Goal: Task Accomplishment & Management: Manage account settings

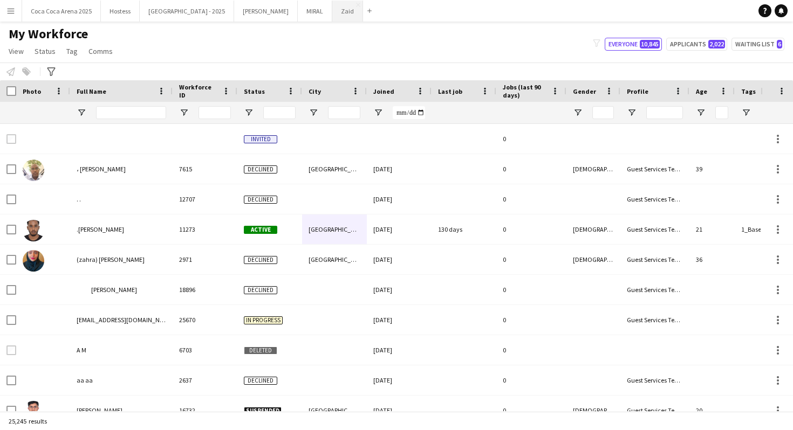
click at [332, 16] on button "Zaid Close" at bounding box center [347, 11] width 31 height 21
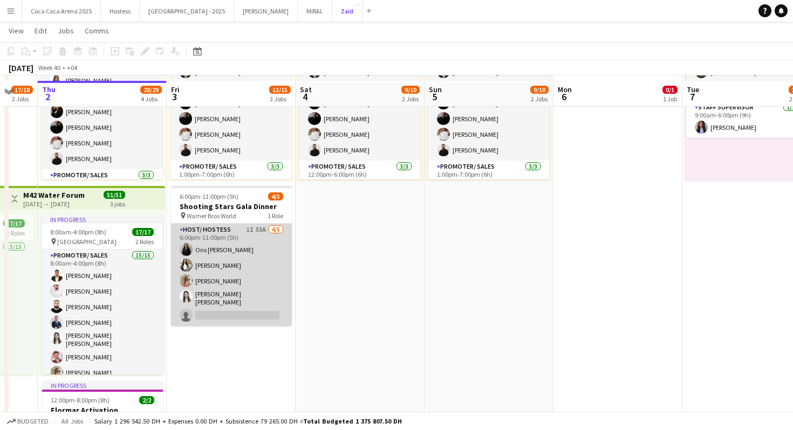
scroll to position [335, 0]
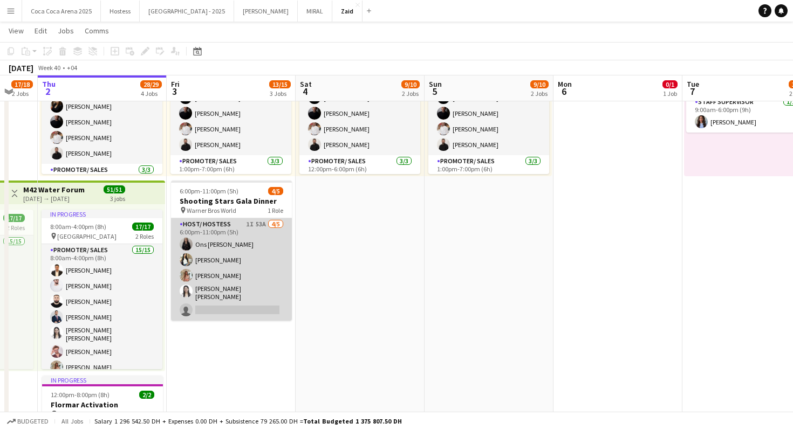
click at [270, 289] on app-card-role "Host/ Hostess 1I 53A [DATE] 6:00pm-11:00pm (5h) Ons Ben Haddada Yuela [PERSON_N…" at bounding box center [231, 269] width 121 height 102
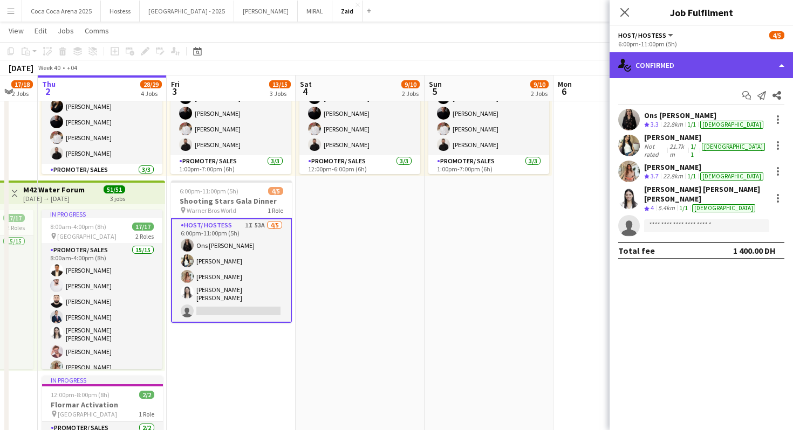
click at [667, 71] on div "single-neutral-actions-check-2 Confirmed" at bounding box center [700, 65] width 183 height 26
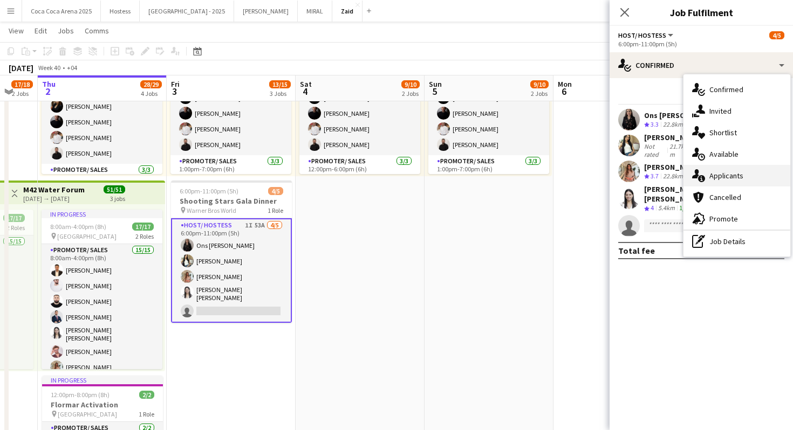
click at [724, 172] on span "Applicants" at bounding box center [726, 176] width 34 height 10
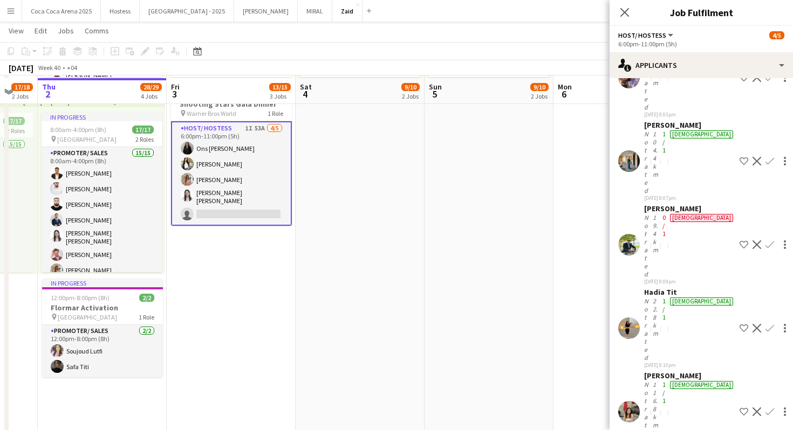
scroll to position [428, 0]
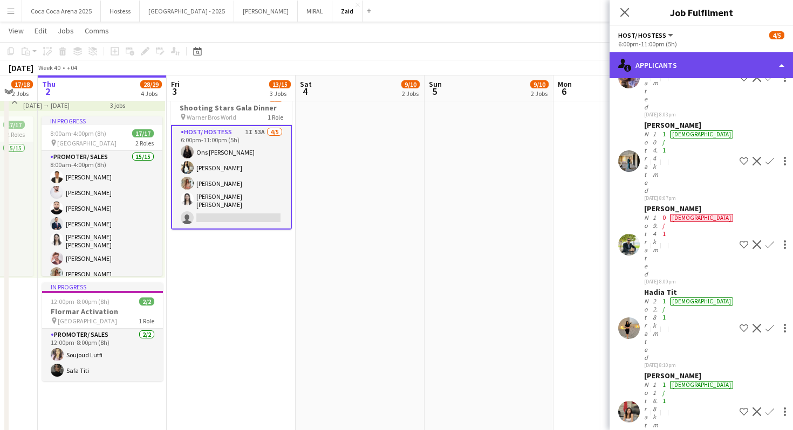
click at [709, 64] on div "single-neutral-actions-information Applicants" at bounding box center [700, 65] width 183 height 26
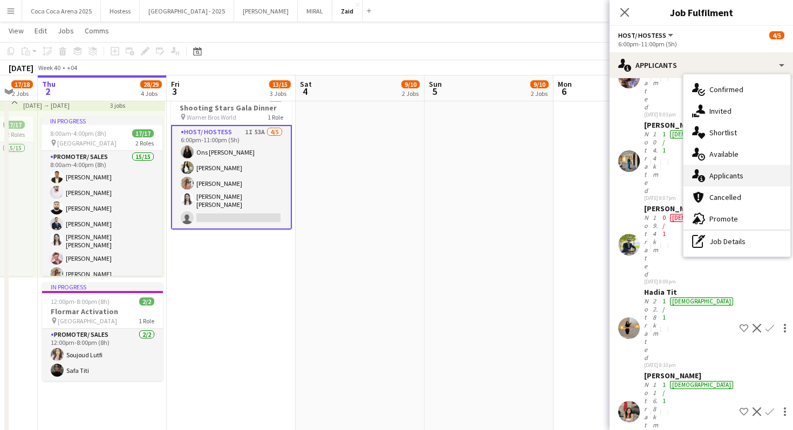
click at [753, 173] on div "single-neutral-actions-information Applicants" at bounding box center [736, 176] width 107 height 22
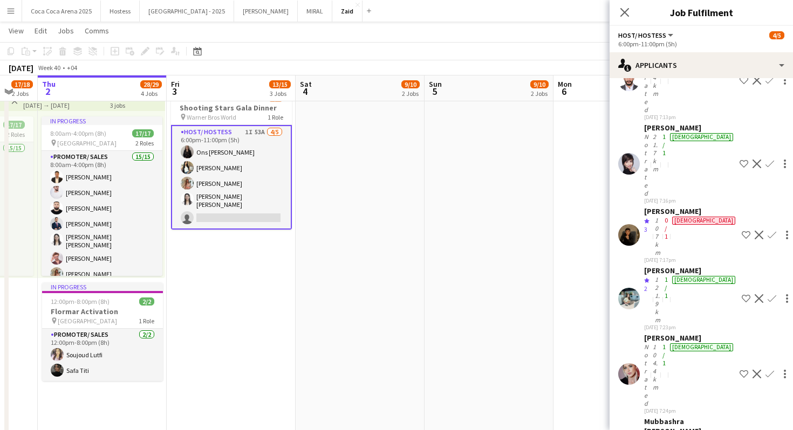
scroll to position [0, 0]
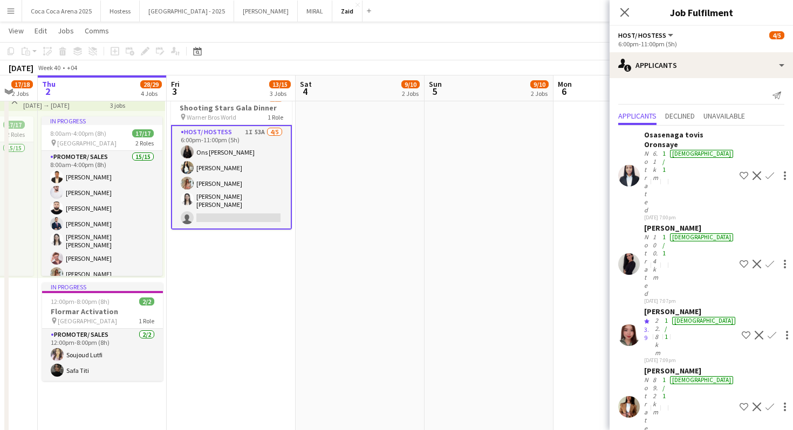
click at [491, 216] on app-date-cell "1:00pm-10:00pm (9h) 0/1 pin ALAIA Boutique 1 Role Host/ Hostess 0/1 1:00pm-10:0…" at bounding box center [488, 295] width 129 height 1204
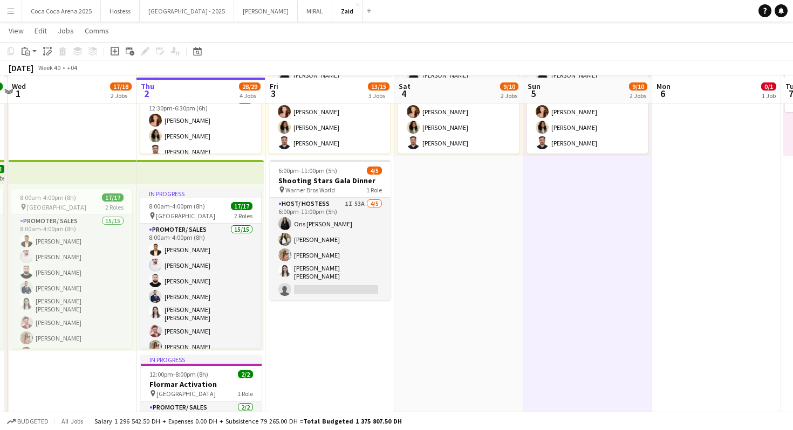
scroll to position [358, 0]
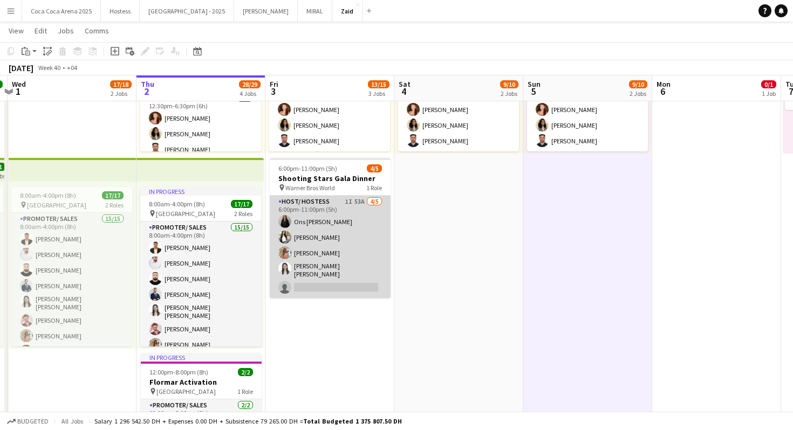
click at [376, 226] on app-card-role "Host/ Hostess 1I 53A [DATE] 6:00pm-11:00pm (5h) Ons Ben Haddada Yuela [PERSON_N…" at bounding box center [330, 247] width 121 height 102
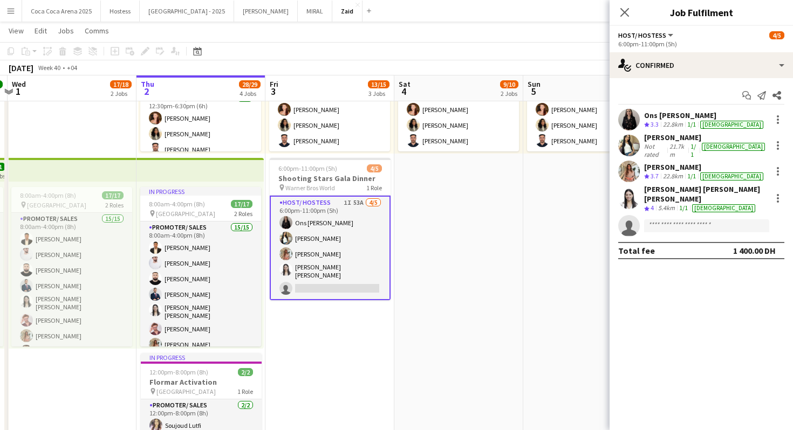
click at [708, 84] on div "Start chat Send notification Share Ons Ben Haddada Crew rating 3.3 22.8km 1/1 […" at bounding box center [700, 173] width 183 height 190
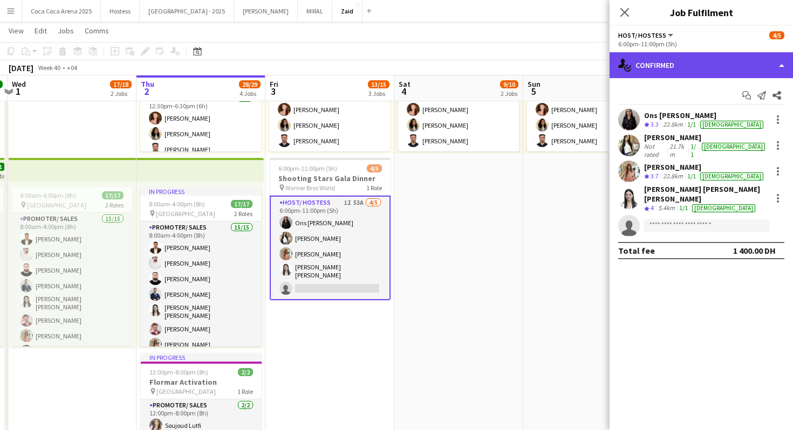
click at [708, 73] on div "single-neutral-actions-check-2 Confirmed" at bounding box center [700, 65] width 183 height 26
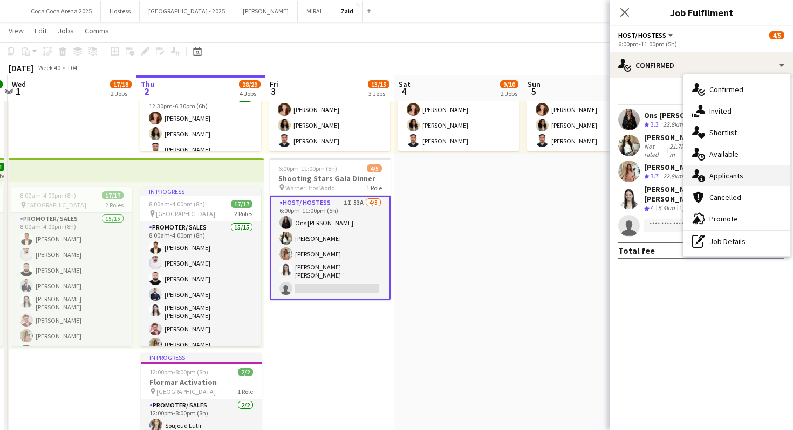
click at [753, 170] on div "single-neutral-actions-information Applicants" at bounding box center [736, 176] width 107 height 22
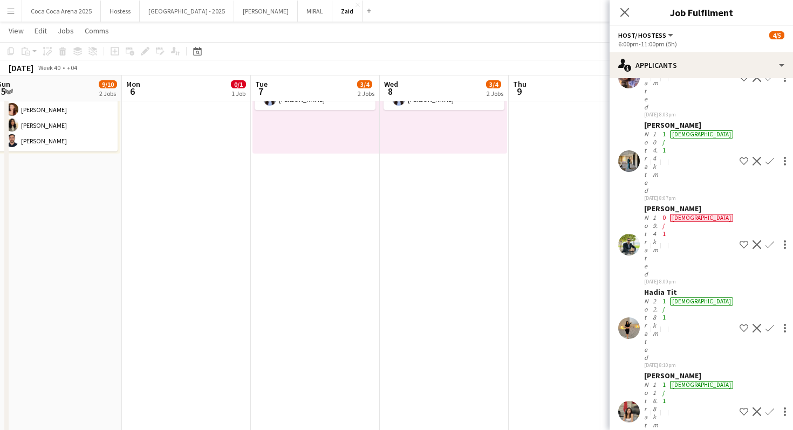
scroll to position [0, 525]
click at [402, 271] on app-date-cell "1:00pm-10:00pm (9h) 0/1 pin ALAIA Boutique 1 Role Host/ Hostess 0/1 1:00pm-10:0…" at bounding box center [441, 365] width 129 height 1204
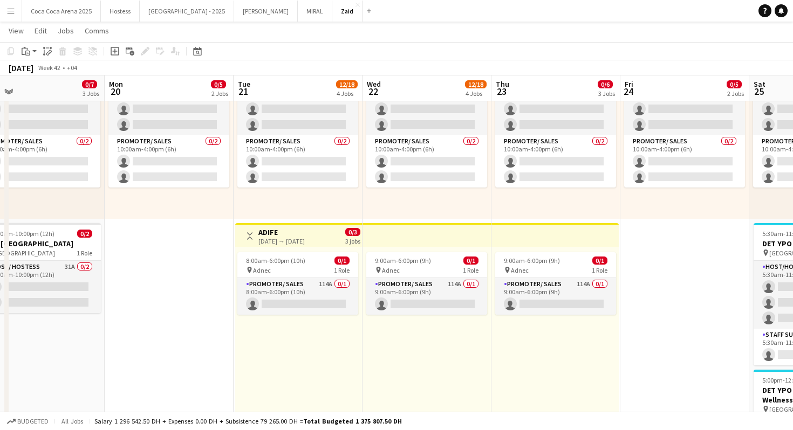
scroll to position [0, 281]
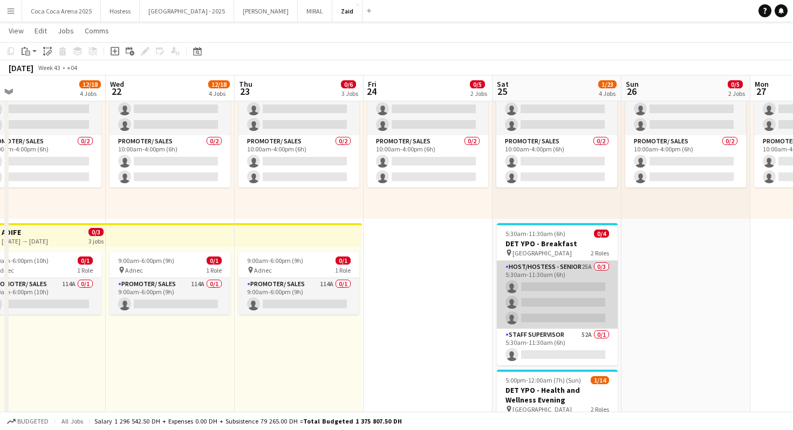
click at [555, 294] on app-card-role "Host/Hostess - Senior 25A 0/3 5:30am-11:30am (6h) single-neutral-actions single…" at bounding box center [557, 295] width 121 height 68
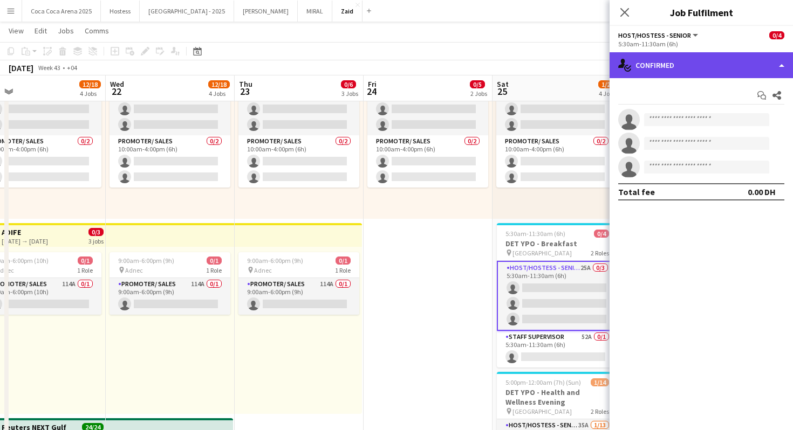
click at [713, 68] on div "single-neutral-actions-check-2 Confirmed" at bounding box center [700, 65] width 183 height 26
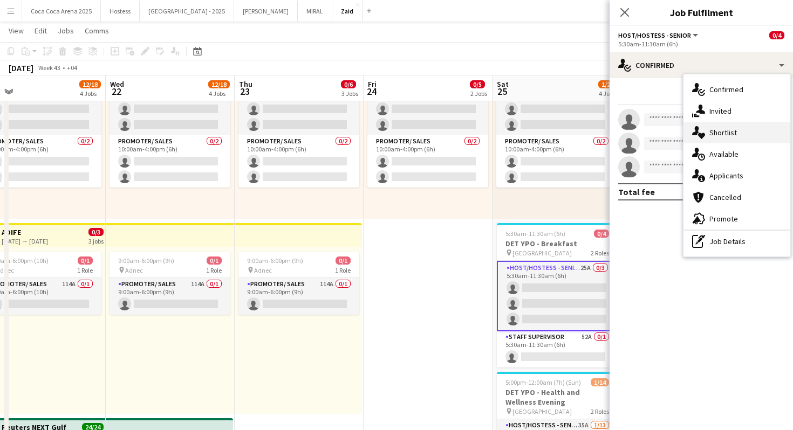
click at [731, 127] on div "single-neutral-actions-heart Shortlist" at bounding box center [736, 133] width 107 height 22
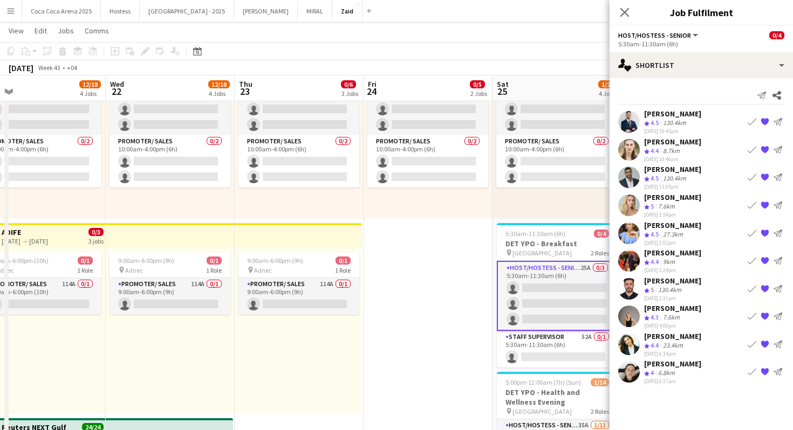
click at [750, 257] on app-icon "Book crew" at bounding box center [751, 261] width 9 height 9
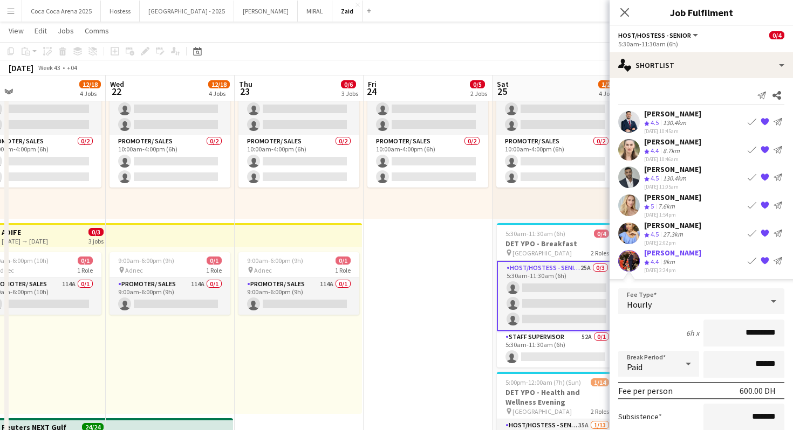
scroll to position [92, 0]
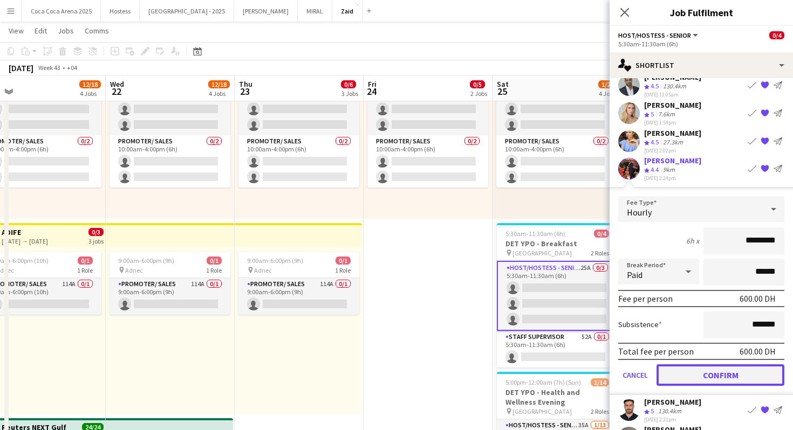
click at [703, 383] on button "Confirm" at bounding box center [720, 376] width 128 height 22
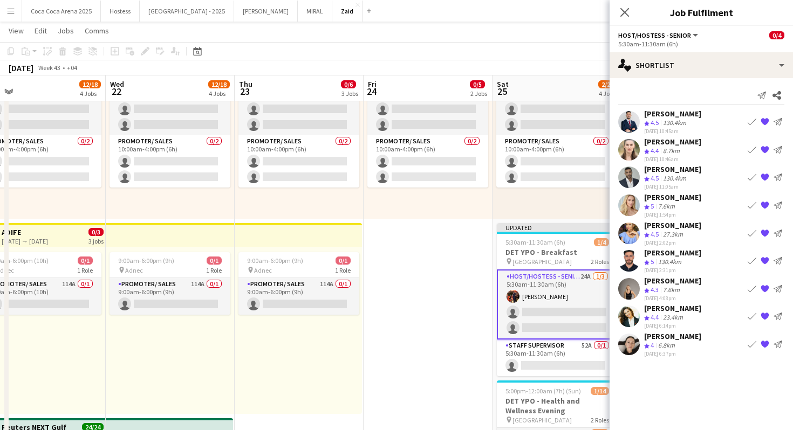
click at [751, 282] on button "Book crew" at bounding box center [751, 288] width 13 height 13
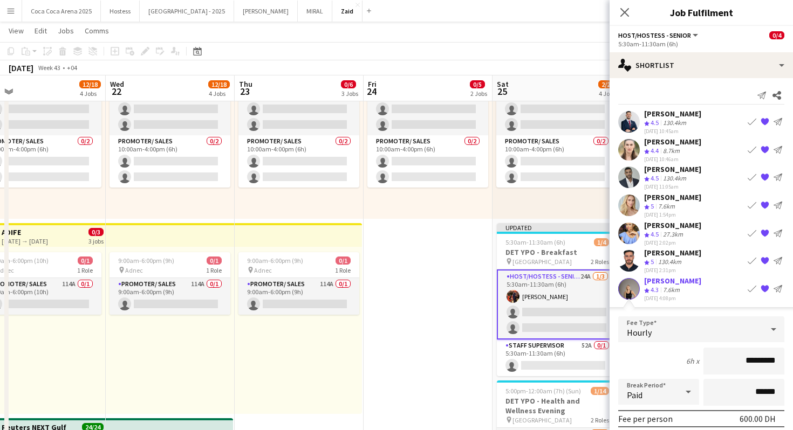
scroll to position [87, 0]
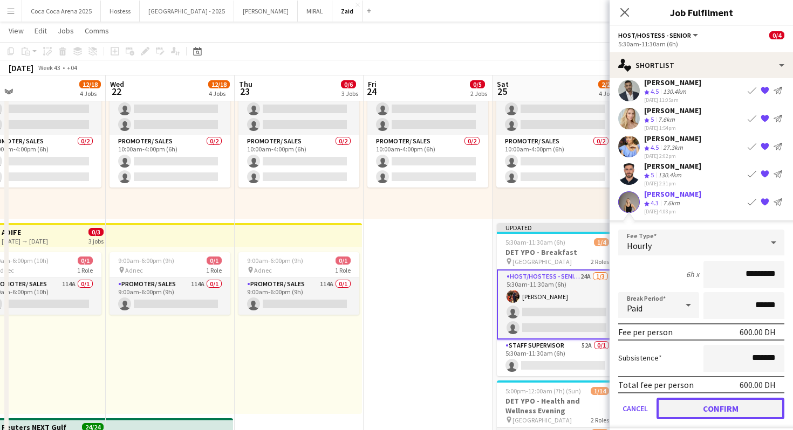
click at [725, 408] on button "Confirm" at bounding box center [720, 408] width 128 height 22
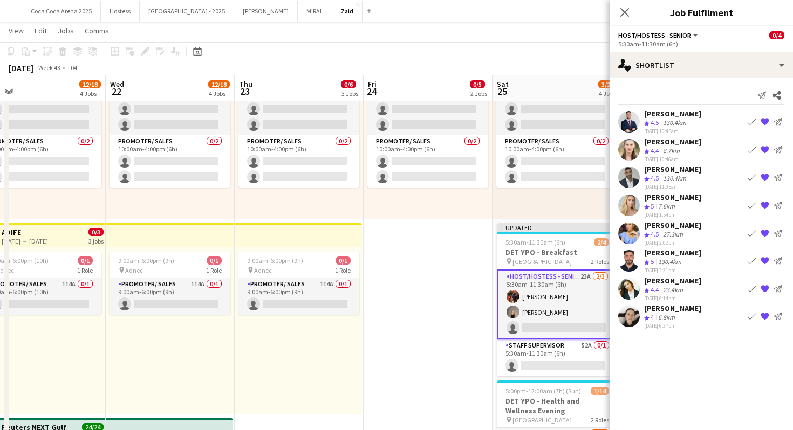
click at [754, 179] on app-icon "Book crew" at bounding box center [751, 177] width 9 height 9
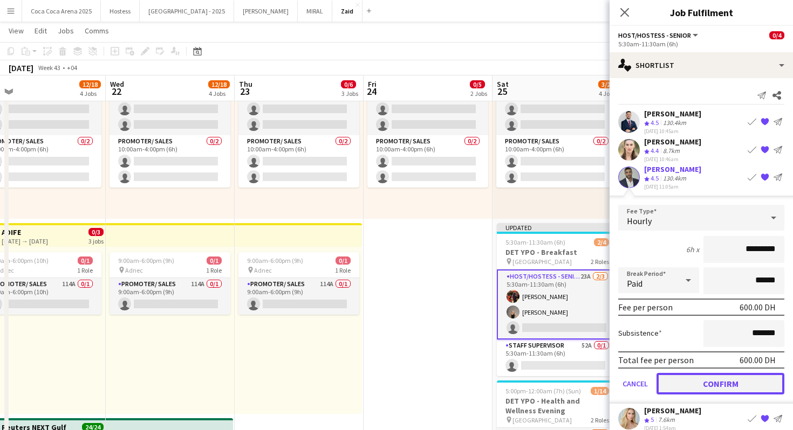
click at [723, 384] on button "Confirm" at bounding box center [720, 384] width 128 height 22
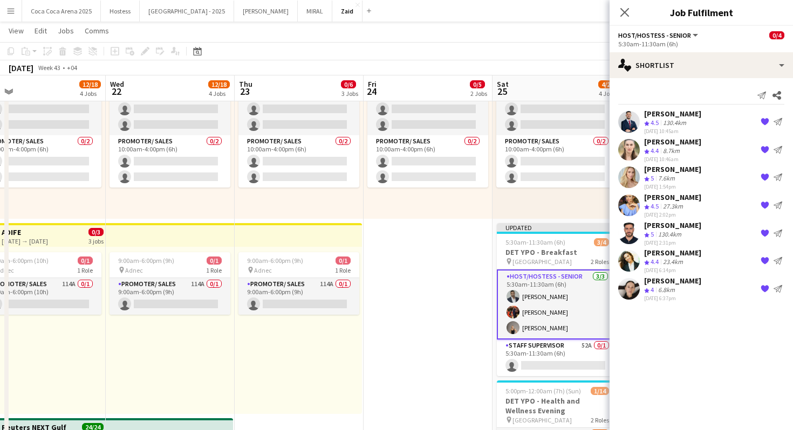
click at [523, 300] on app-card-role "Host/Hostess - Senior [DATE] 5:30am-11:30am (6h) [PERSON_NAME] [PERSON_NAME]" at bounding box center [557, 305] width 121 height 70
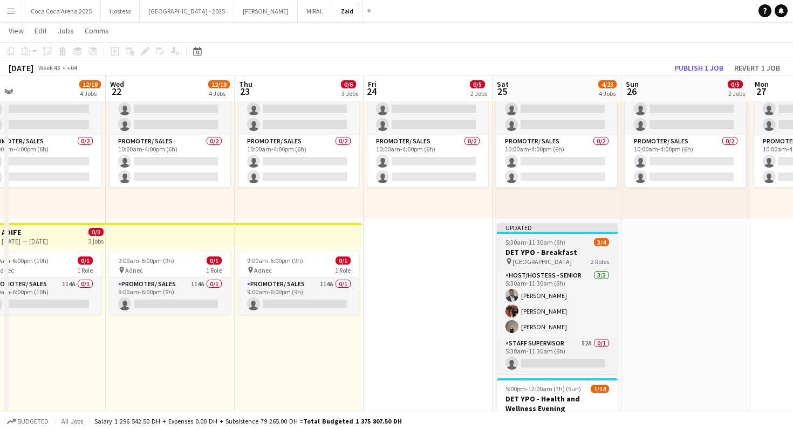
click at [539, 249] on h3 "DET YPO - Breakfast" at bounding box center [557, 253] width 121 height 10
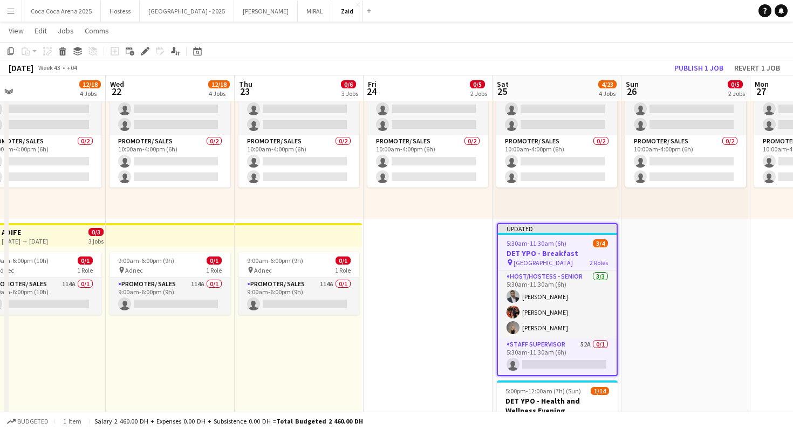
click at [640, 315] on app-date-cell "1:00pm-10:00pm (9h) 0/1 pin ALAIA Boutique 1 Role Host/ Hostess 0/1 1:00pm-10:0…" at bounding box center [685, 431] width 129 height 1204
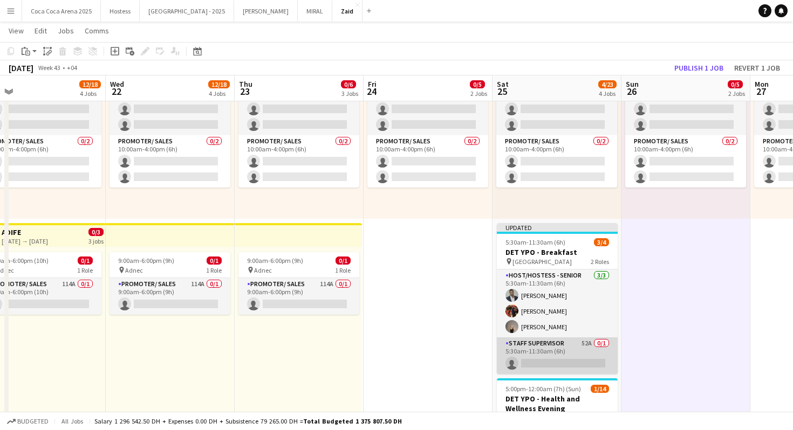
click at [581, 342] on app-card-role "Staff Supervisor 52A 0/1 5:30am-11:30am (6h) single-neutral-actions" at bounding box center [557, 356] width 121 height 37
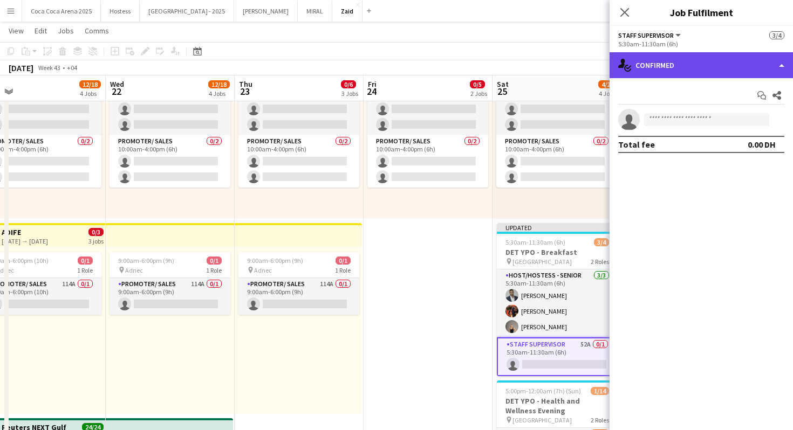
click at [691, 70] on div "single-neutral-actions-check-2 Confirmed" at bounding box center [700, 65] width 183 height 26
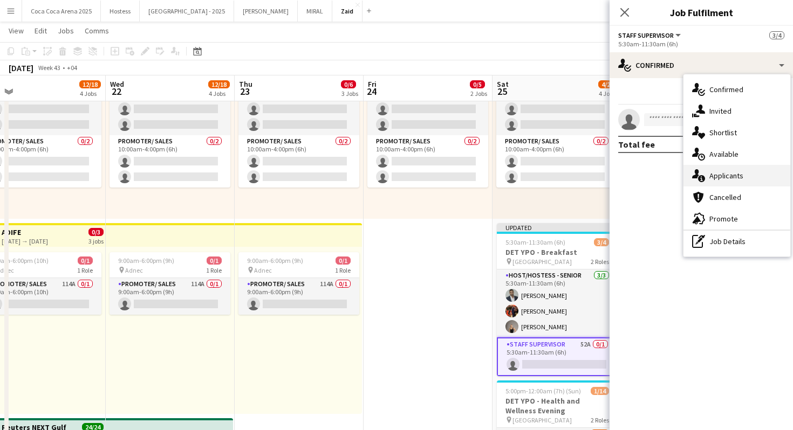
click at [738, 168] on div "single-neutral-actions-information Applicants" at bounding box center [736, 176] width 107 height 22
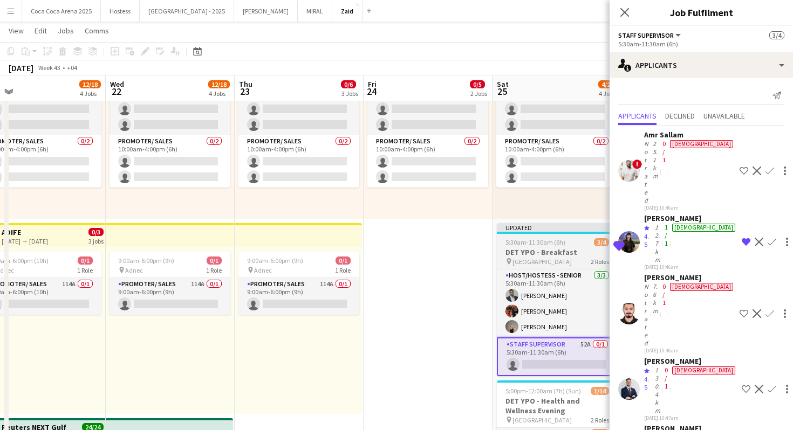
click at [581, 249] on h3 "DET YPO - Breakfast" at bounding box center [557, 253] width 121 height 10
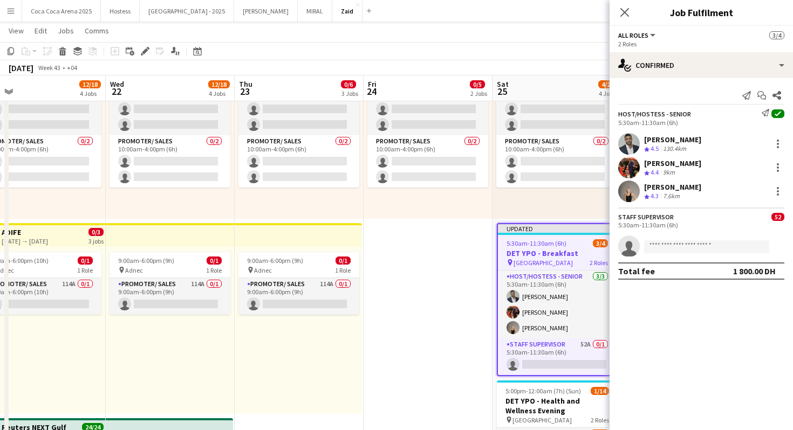
click at [466, 265] on app-date-cell "1:00pm-10:00pm (9h) 0/1 pin ALAIA Boutique 1 Role Host/ Hostess 0/1 1:00pm-10:0…" at bounding box center [427, 431] width 129 height 1204
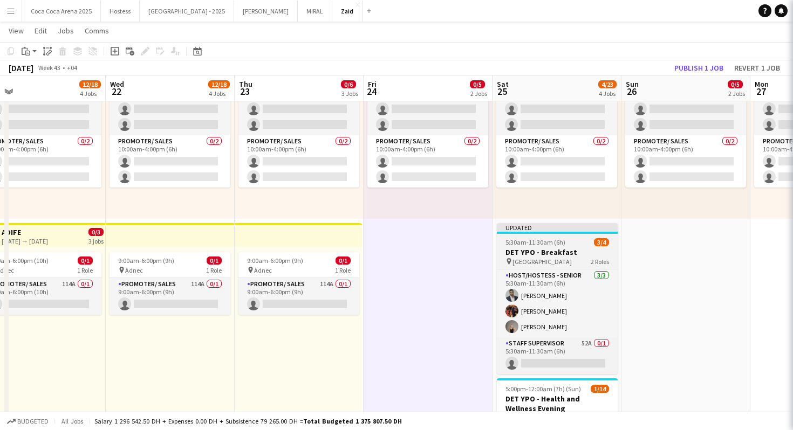
click at [545, 230] on div "Updated" at bounding box center [557, 227] width 121 height 9
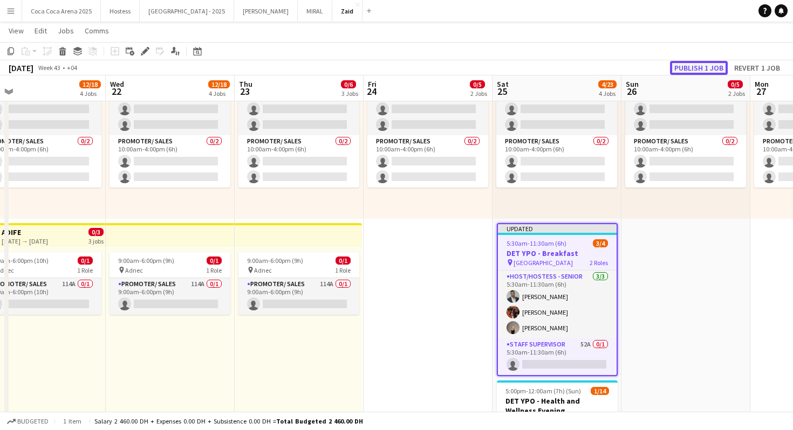
click at [697, 69] on button "Publish 1 job" at bounding box center [699, 68] width 58 height 14
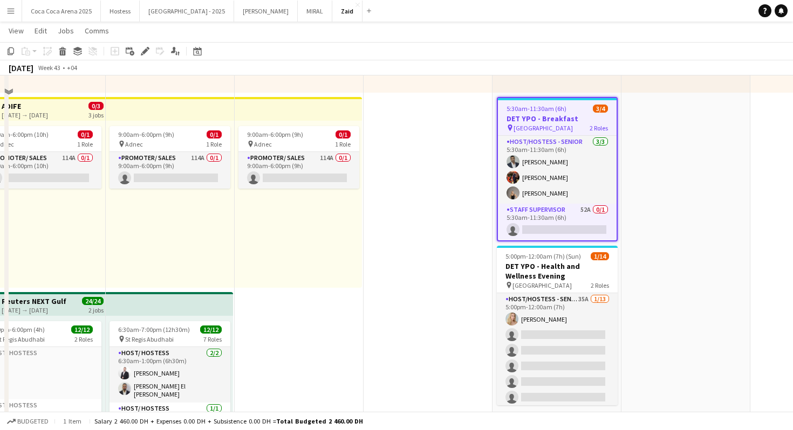
scroll to position [488, 0]
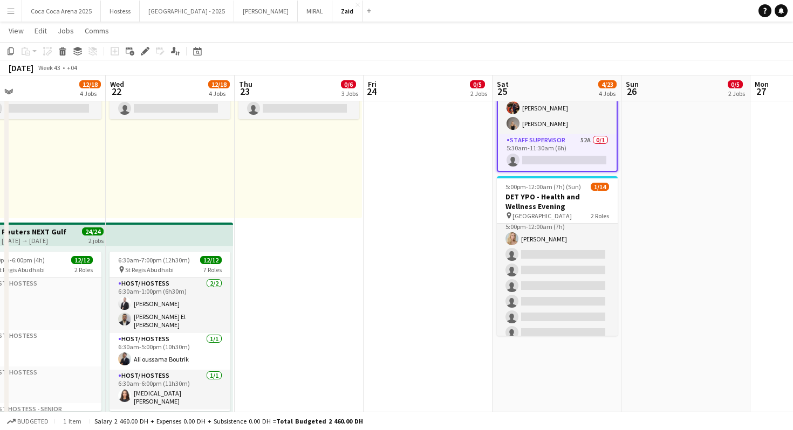
click at [550, 233] on app-card-role "Host/Hostess - Senior 35A [DATE] 5:00pm-12:00am (7h) [PERSON_NAME] single-neutr…" at bounding box center [557, 325] width 121 height 224
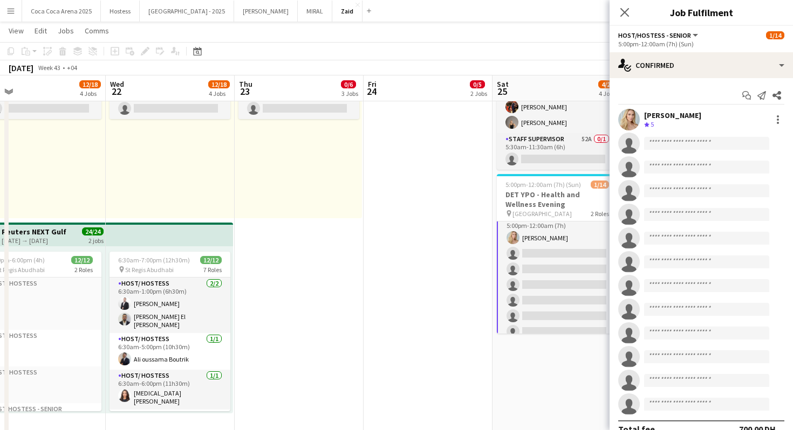
scroll to position [12, 0]
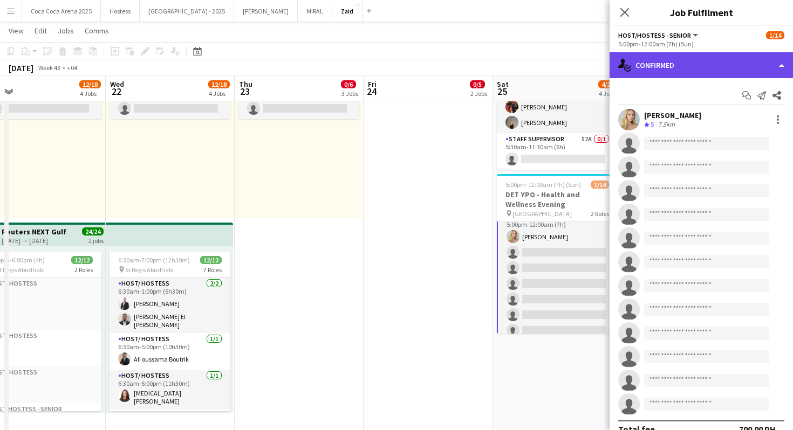
click at [706, 52] on div "single-neutral-actions-check-2 Confirmed" at bounding box center [700, 65] width 183 height 26
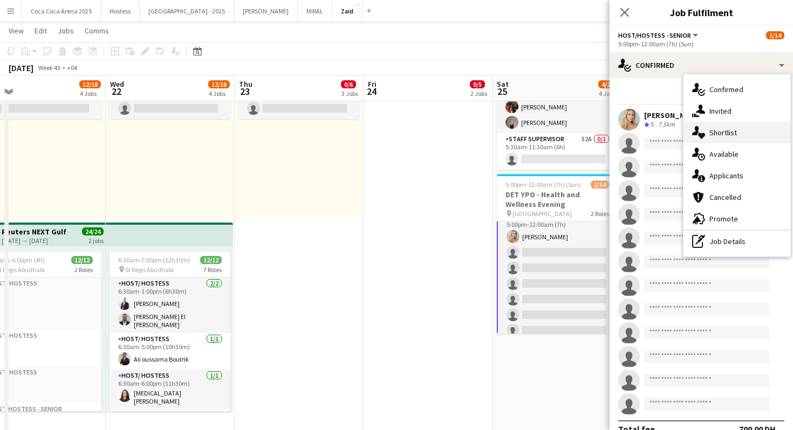
click at [739, 127] on div "single-neutral-actions-heart Shortlist" at bounding box center [736, 133] width 107 height 22
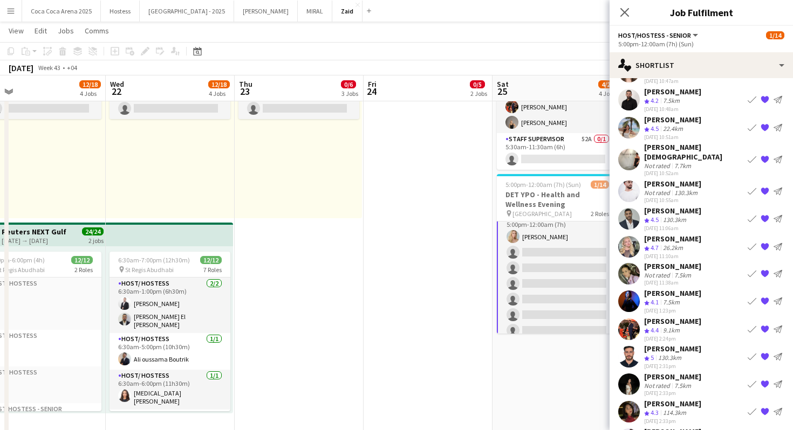
scroll to position [106, 0]
click at [755, 325] on app-icon "Book crew" at bounding box center [751, 329] width 9 height 9
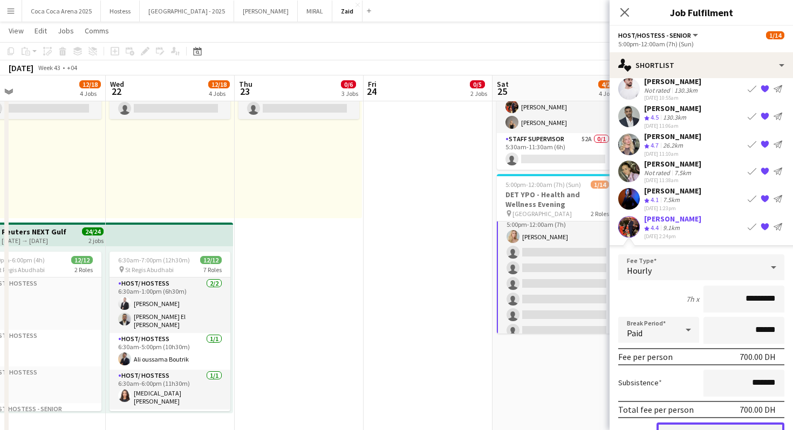
click at [745, 422] on button "Confirm" at bounding box center [720, 433] width 128 height 22
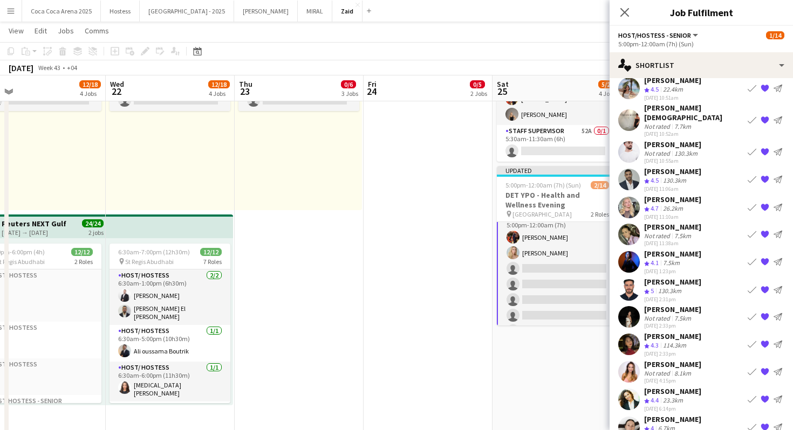
scroll to position [158, 0]
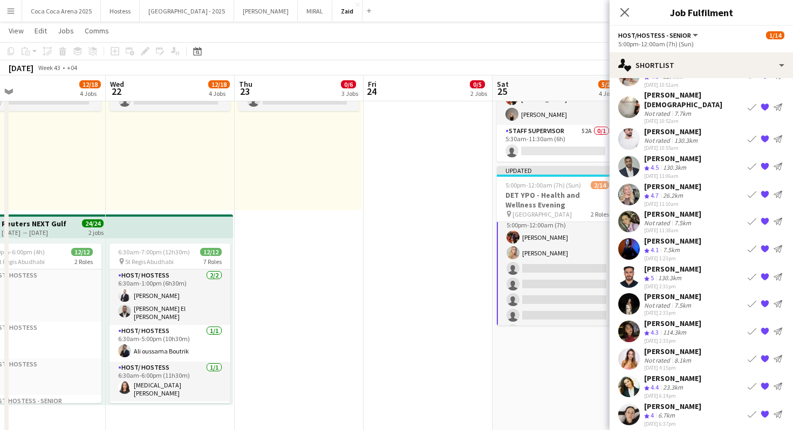
click at [751, 162] on app-icon "Book crew" at bounding box center [751, 166] width 9 height 9
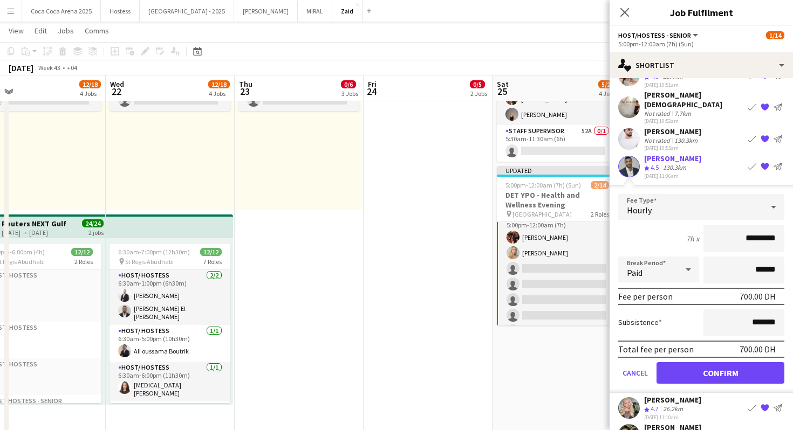
click at [705, 349] on form "Fee Type Hourly 7h x ********* Break Period Paid ****** Fee per person 700.00 D…" at bounding box center [700, 293] width 183 height 199
click at [705, 362] on button "Confirm" at bounding box center [720, 373] width 128 height 22
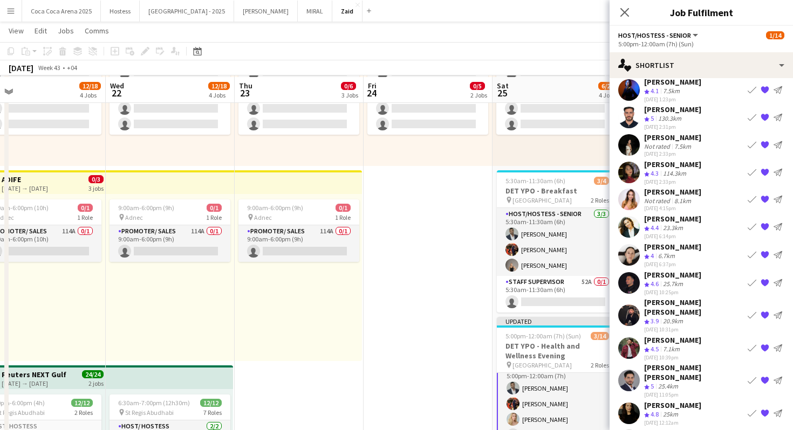
scroll to position [347, 0]
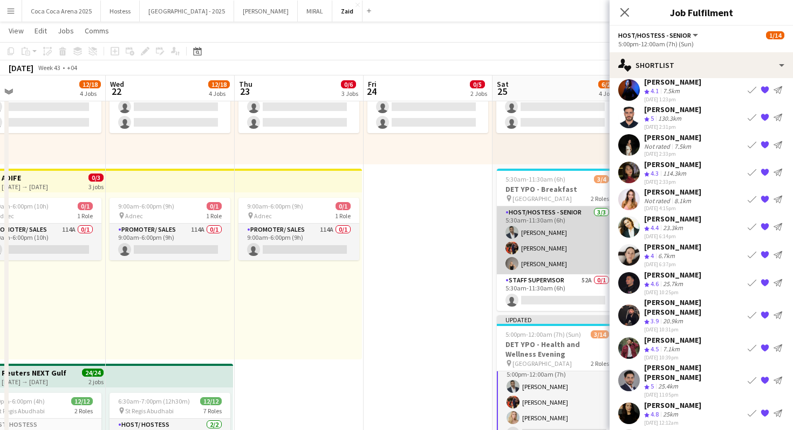
click at [559, 243] on app-card-role "Host/Hostess - Senior [DATE] 5:30am-11:30am (6h) [PERSON_NAME] [PERSON_NAME]" at bounding box center [557, 241] width 121 height 68
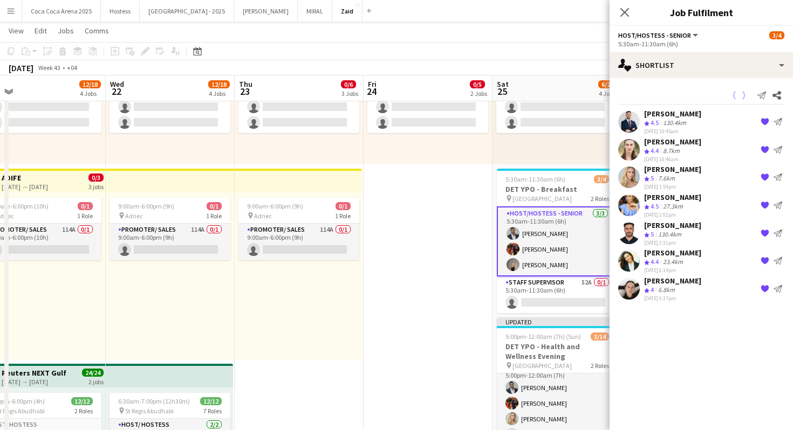
scroll to position [11, 0]
click at [562, 255] on app-card-role "Host/Hostess - Senior [DATE] 5:30am-11:30am (6h) [PERSON_NAME] [PERSON_NAME]" at bounding box center [557, 242] width 121 height 70
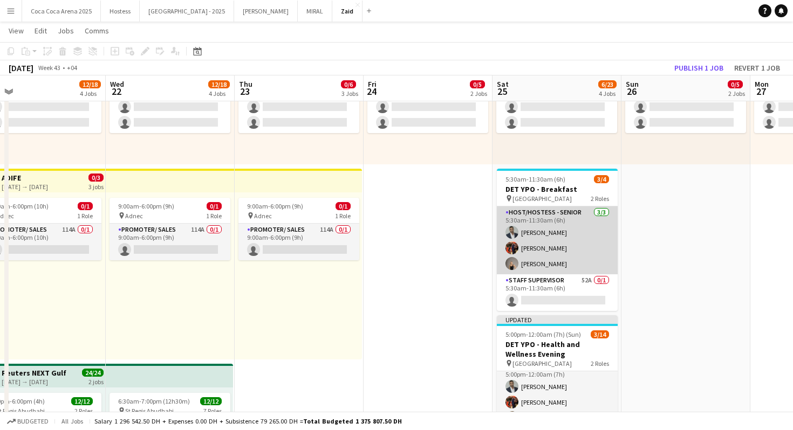
click at [563, 261] on app-card-role "Host/Hostess - Senior [DATE] 5:30am-11:30am (6h) [PERSON_NAME] [PERSON_NAME]" at bounding box center [557, 241] width 121 height 68
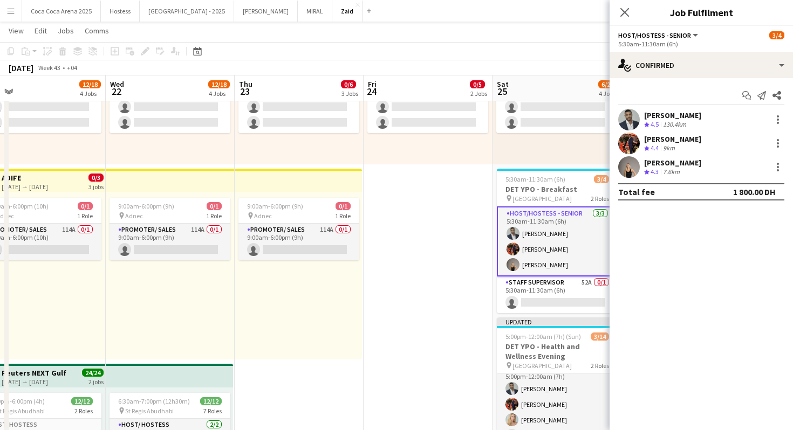
click at [695, 158] on div "[PERSON_NAME]" at bounding box center [672, 163] width 57 height 10
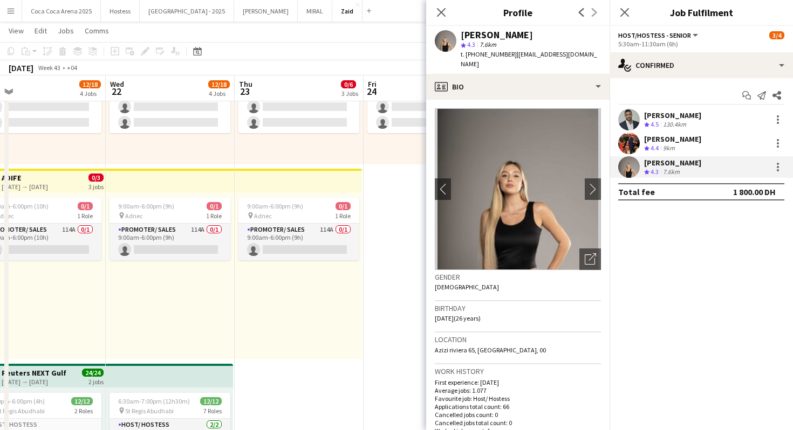
click at [323, 267] on div "9:00am-6:00pm (9h) 0/1 pin Adnec 1 Role Promoter/ Sales 114A 0/1 9:00am-6:00pm …" at bounding box center [298, 276] width 127 height 167
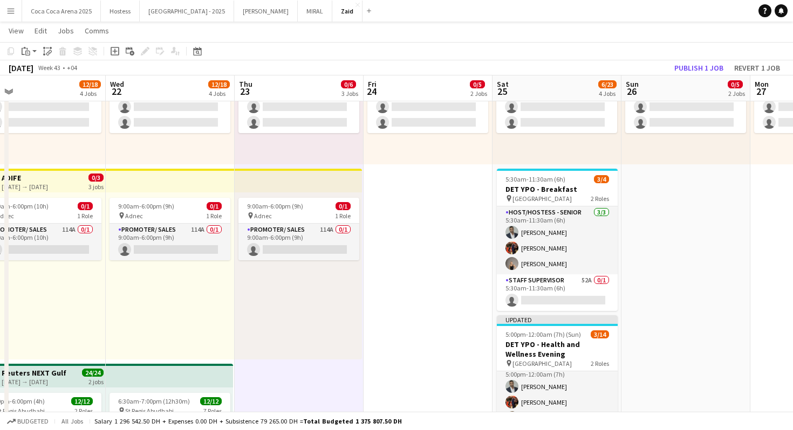
click at [464, 318] on app-date-cell "1:00pm-10:00pm (9h) 0/1 pin ALAIA Boutique 1 Role Host/ Hostess 0/1 1:00pm-10:0…" at bounding box center [427, 376] width 129 height 1204
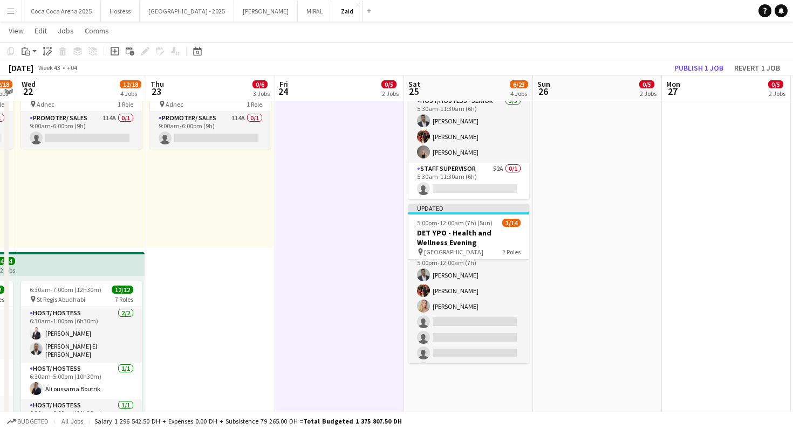
scroll to position [0, 0]
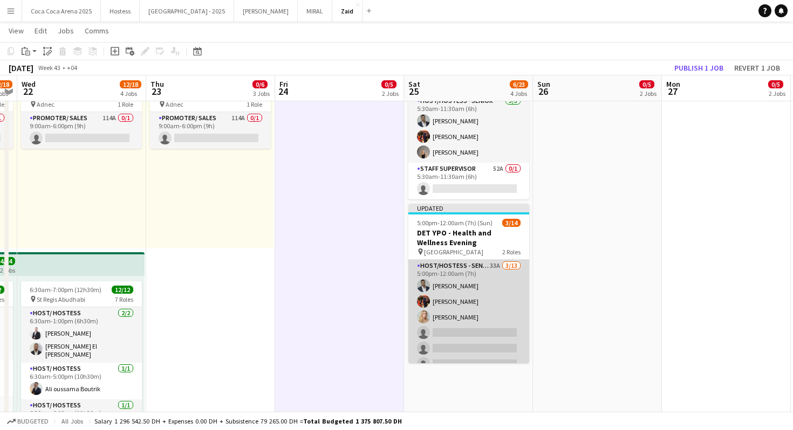
click at [482, 299] on app-card-role "Host/Hostess - Senior 33A [DATE] 5:00pm-12:00am (7h) [PERSON_NAME] [PERSON_NAME…" at bounding box center [468, 372] width 121 height 224
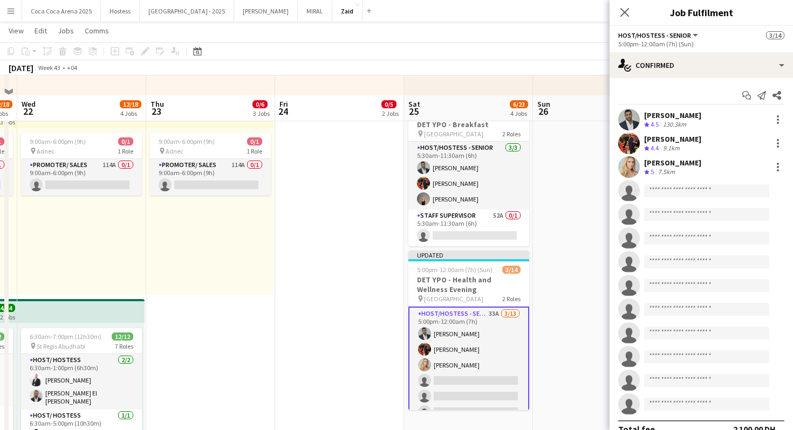
scroll to position [411, 0]
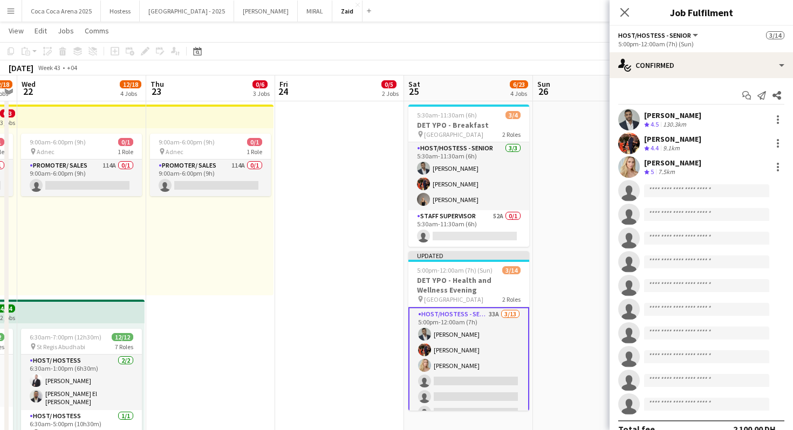
click at [473, 344] on app-card-role "Host/Hostess - Senior 33A [DATE] 5:00pm-12:00am (7h) [PERSON_NAME] [PERSON_NAME…" at bounding box center [468, 420] width 121 height 226
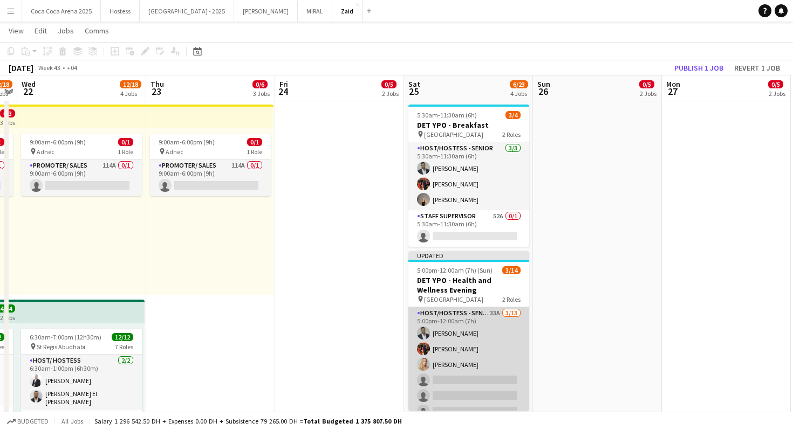
click at [491, 346] on app-card-role "Host/Hostess - Senior 33A [DATE] 5:00pm-12:00am (7h) [PERSON_NAME] [PERSON_NAME…" at bounding box center [468, 419] width 121 height 224
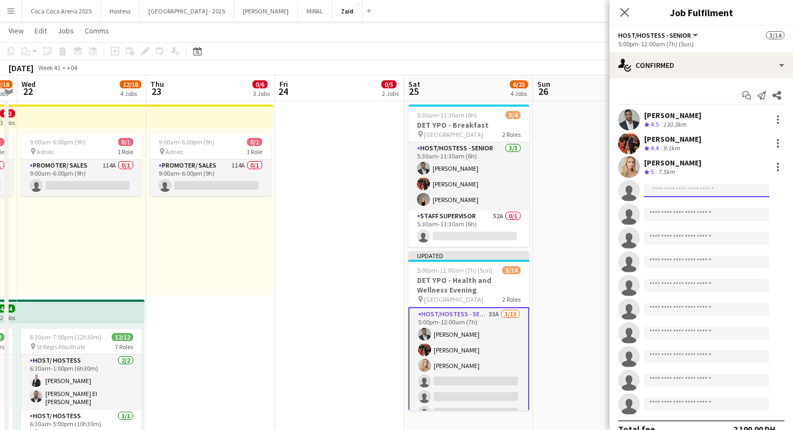
click at [705, 187] on input at bounding box center [706, 190] width 125 height 13
type input "**********"
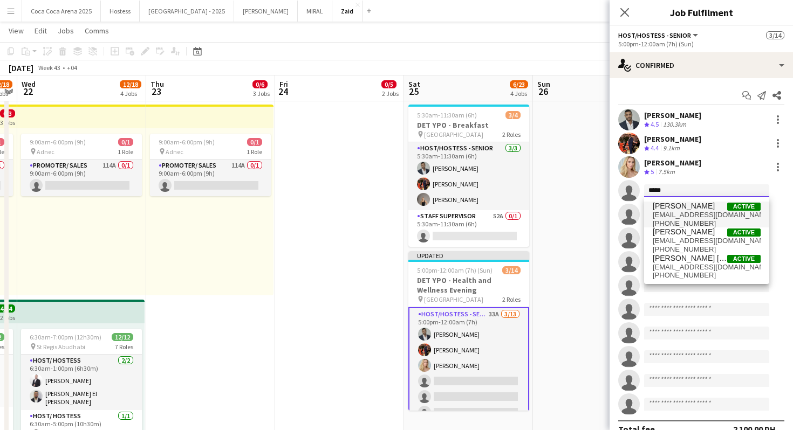
type input "*****"
click at [733, 222] on span "[PHONE_NUMBER]" at bounding box center [706, 223] width 108 height 9
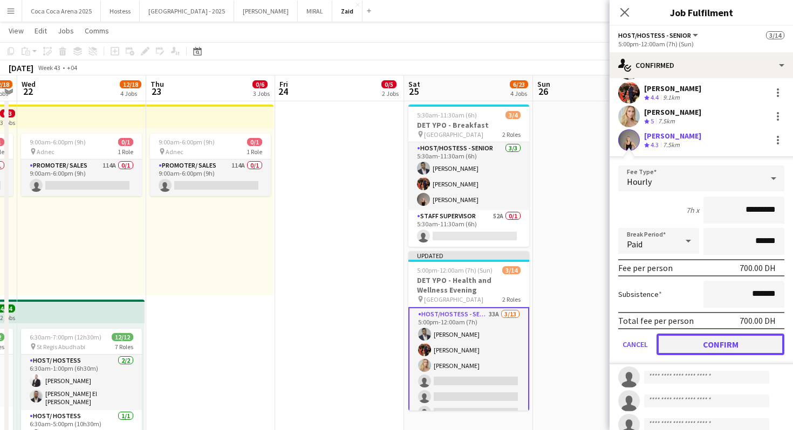
click at [713, 344] on button "Confirm" at bounding box center [720, 345] width 128 height 22
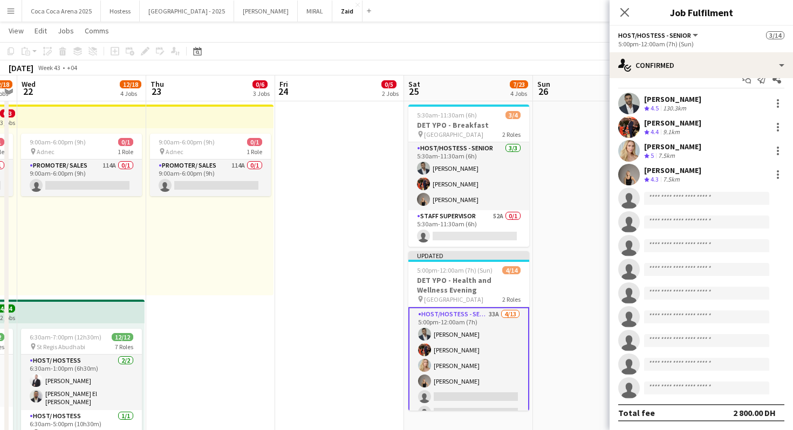
click at [520, 329] on app-card-role "Host/Hostess - Senior 33A [DATE] 5:00pm-12:00am (7h) [PERSON_NAME] [PERSON_NAME…" at bounding box center [468, 420] width 121 height 226
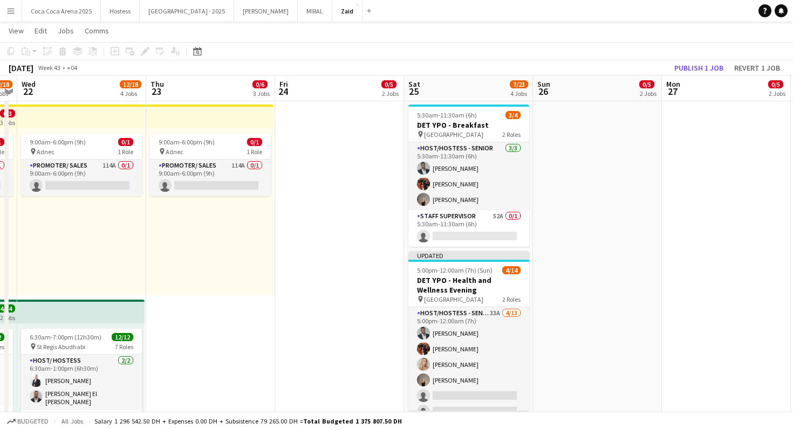
click at [548, 328] on app-date-cell "1:00pm-10:00pm (9h) 0/1 pin ALAIA Boutique 1 Role Host/ Hostess 0/1 1:00pm-10:0…" at bounding box center [597, 312] width 129 height 1204
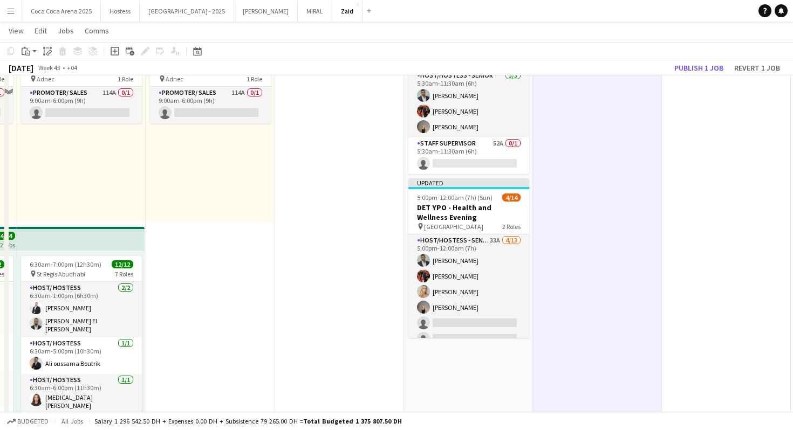
scroll to position [491, 0]
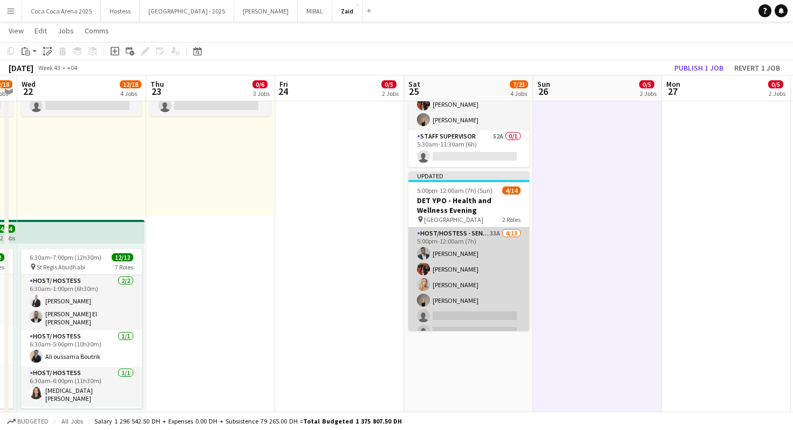
click at [509, 295] on app-card-role "Host/Hostess - Senior 33A [DATE] 5:00pm-12:00am (7h) [PERSON_NAME] [PERSON_NAME…" at bounding box center [468, 340] width 121 height 224
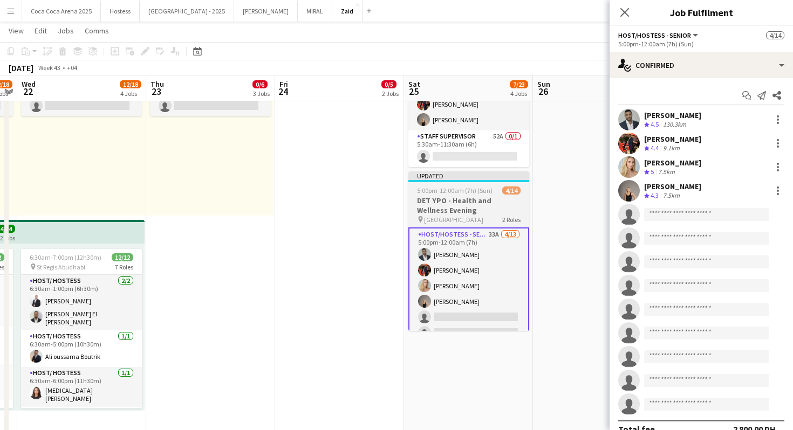
click at [506, 206] on h3 "DET YPO - Health and Wellness Evening" at bounding box center [468, 205] width 121 height 19
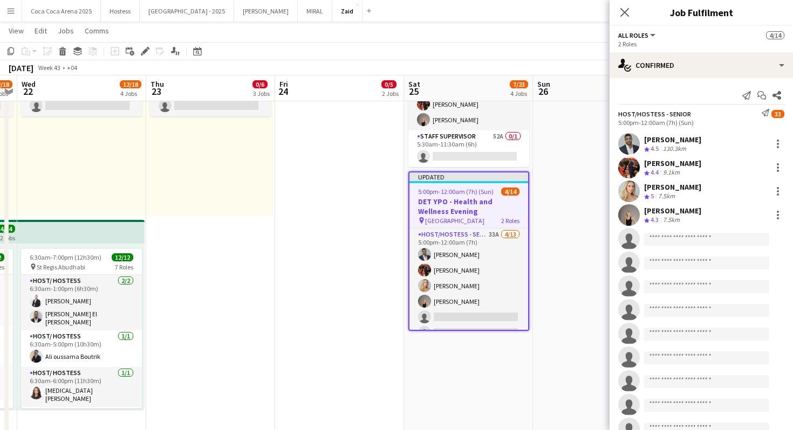
click at [576, 223] on app-date-cell "1:00pm-10:00pm (9h) 0/1 pin ALAIA Boutique 1 Role Host/ Hostess 0/1 1:00pm-10:0…" at bounding box center [597, 232] width 129 height 1204
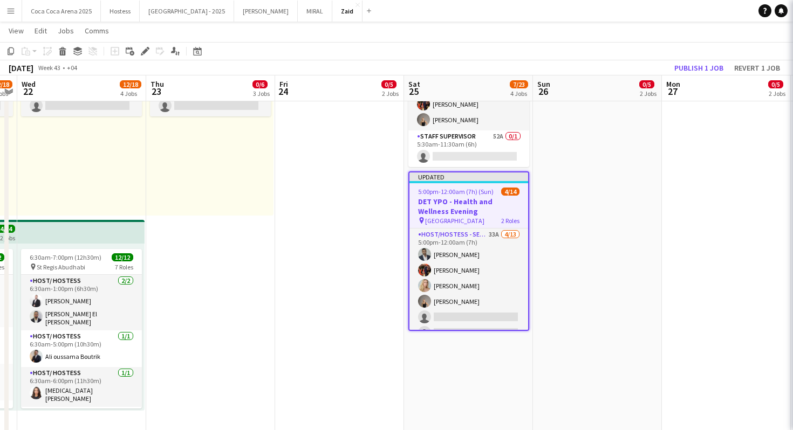
scroll to position [0, 369]
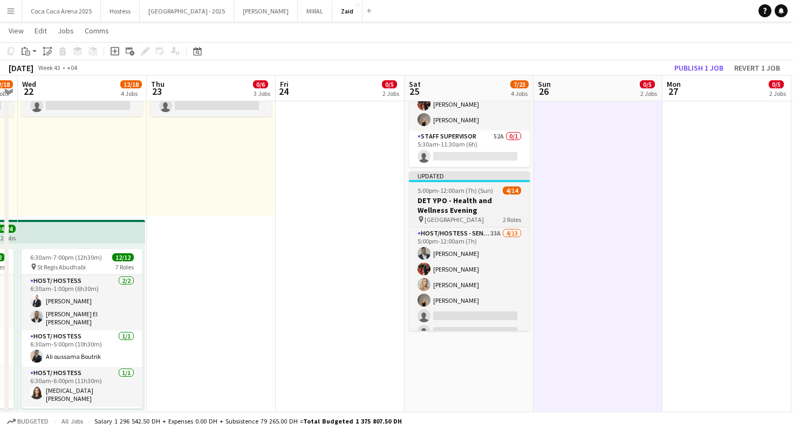
click at [520, 194] on div "4/14" at bounding box center [512, 191] width 18 height 8
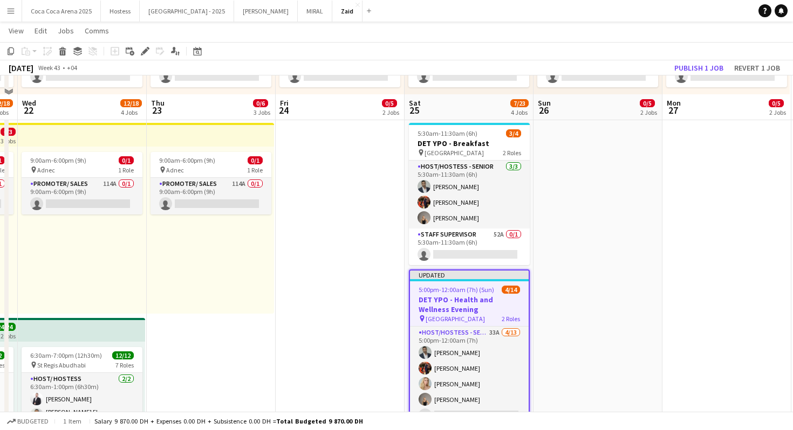
scroll to position [391, 0]
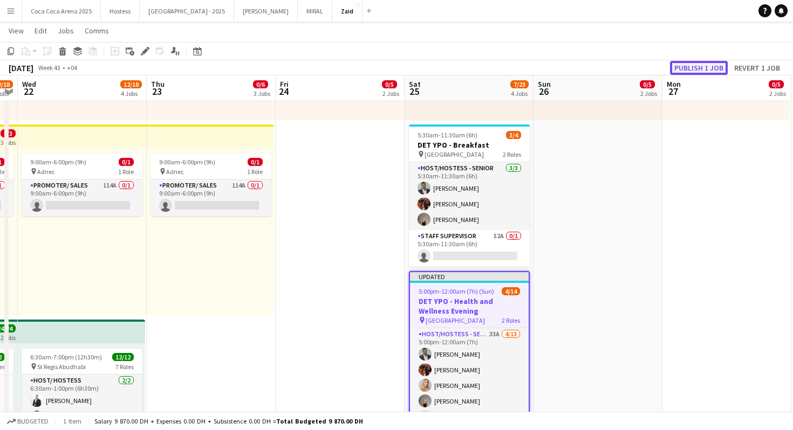
click at [709, 66] on button "Publish 1 job" at bounding box center [699, 68] width 58 height 14
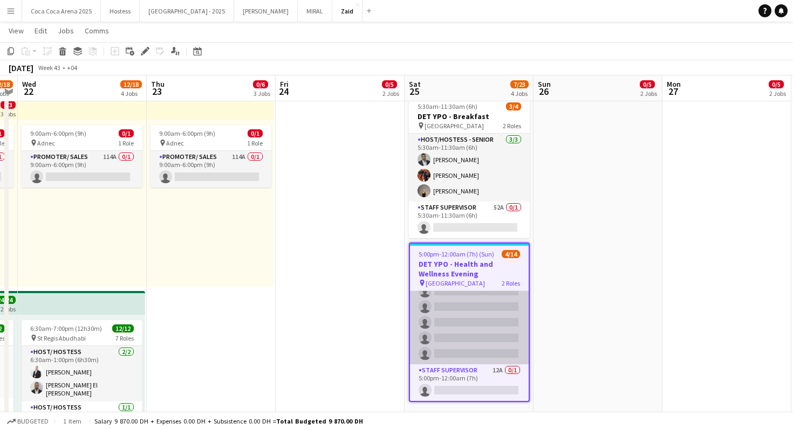
scroll to position [0, 0]
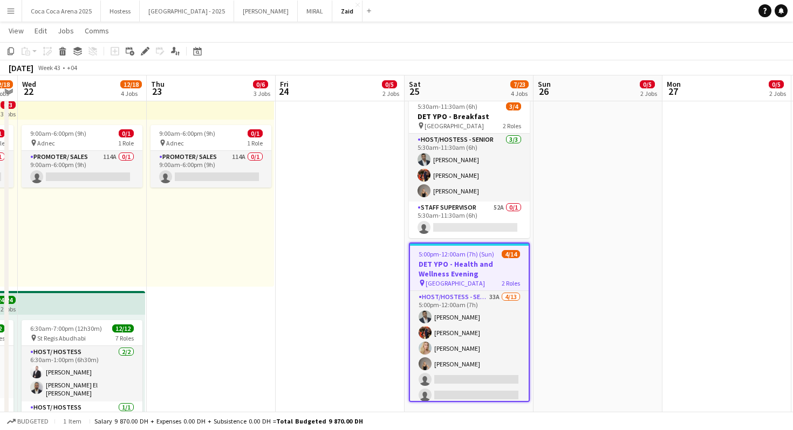
click at [562, 320] on app-date-cell "1:00pm-10:00pm (9h) 0/1 pin ALAIA Boutique 1 Role Host/ Hostess 0/1 1:00pm-10:0…" at bounding box center [597, 303] width 129 height 1204
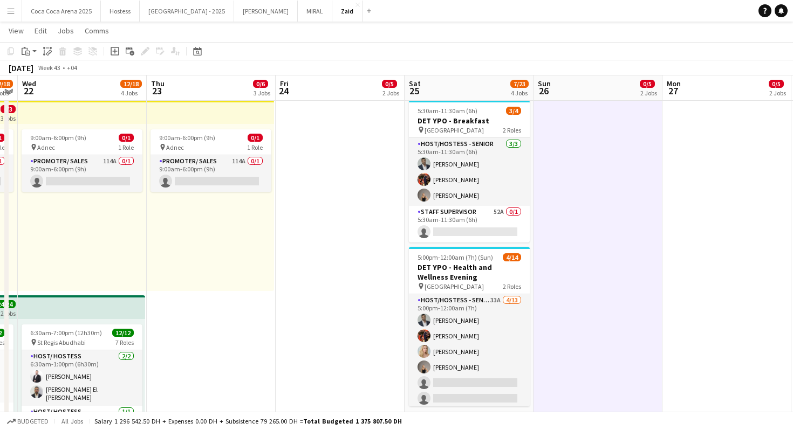
scroll to position [417, 0]
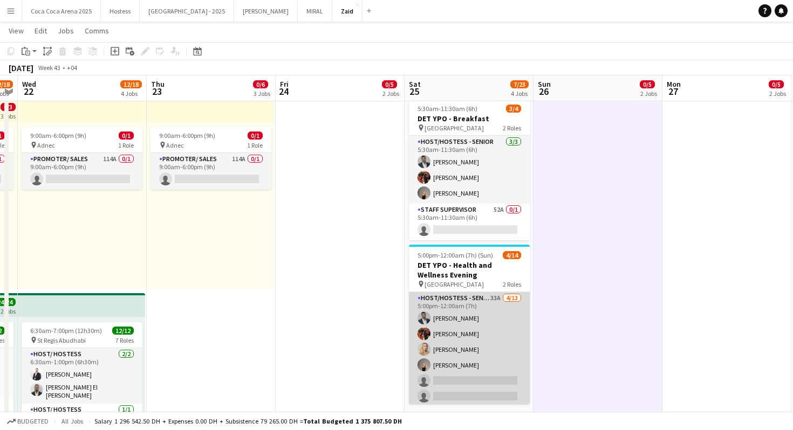
click at [479, 306] on app-card-role "Host/Hostess - Senior 33A [DATE] 5:00pm-12:00am (7h) [PERSON_NAME] [PERSON_NAME…" at bounding box center [469, 404] width 121 height 224
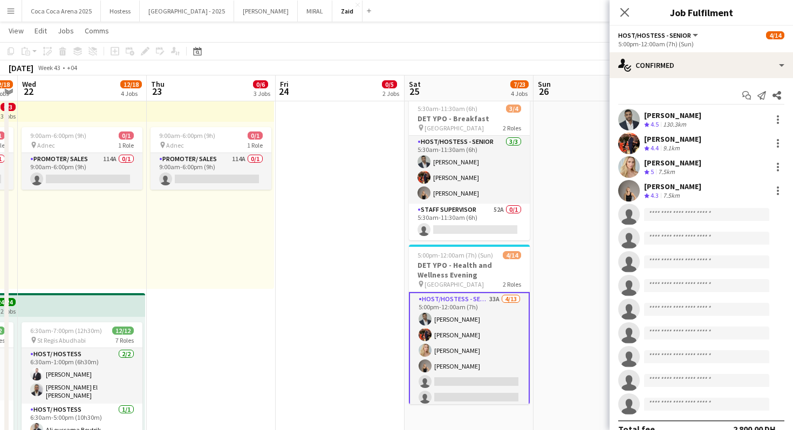
click at [597, 290] on app-date-cell "1:00pm-10:00pm (9h) 0/1 pin ALAIA Boutique 1 Role Host/ Hostess 0/1 1:00pm-10:0…" at bounding box center [597, 305] width 129 height 1204
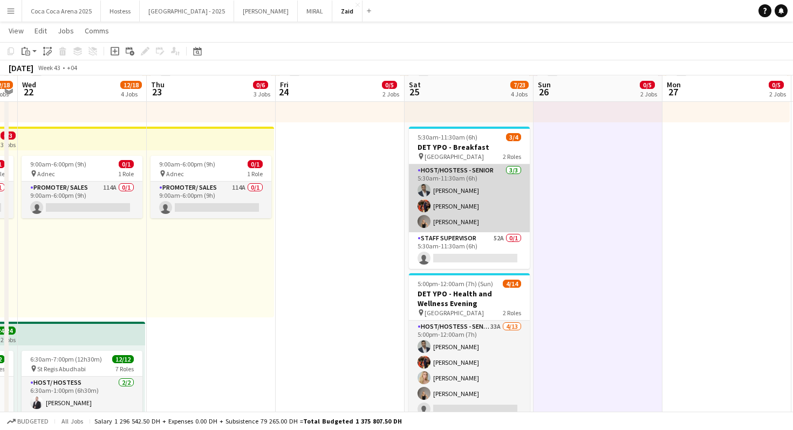
scroll to position [389, 0]
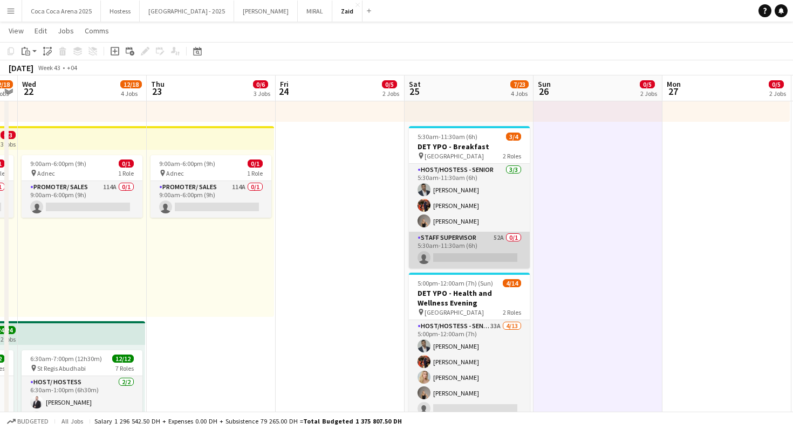
click at [489, 248] on app-card-role "Staff Supervisor 52A 0/1 5:30am-11:30am (6h) single-neutral-actions" at bounding box center [469, 250] width 121 height 37
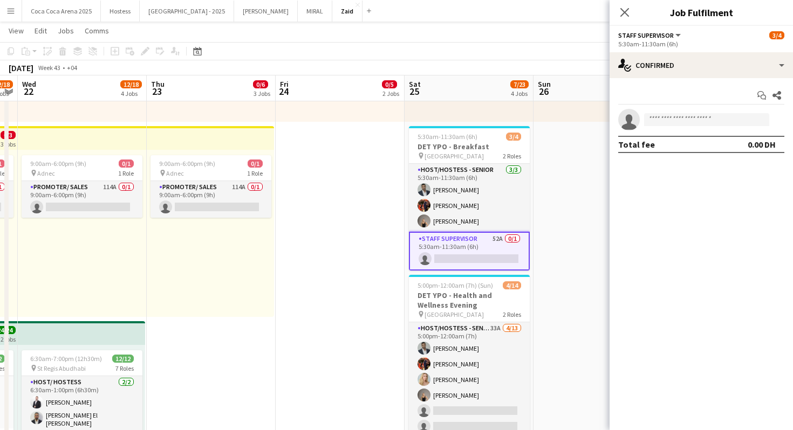
click at [557, 272] on app-date-cell "1:00pm-10:00pm (9h) 0/1 pin ALAIA Boutique 1 Role Host/ Hostess 0/1 1:00pm-10:0…" at bounding box center [597, 333] width 129 height 1204
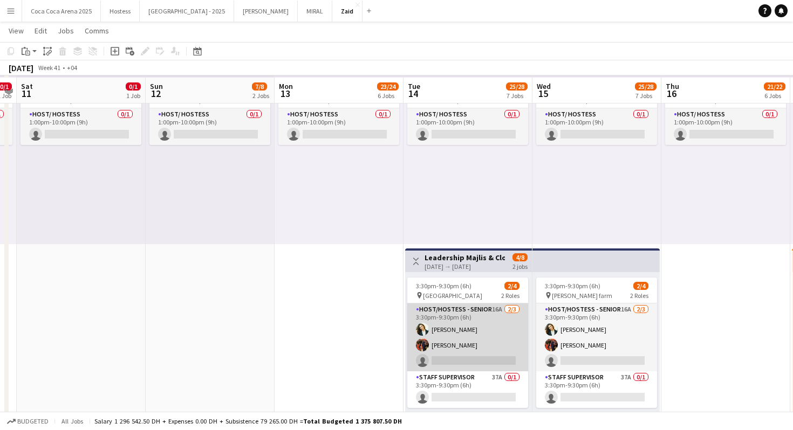
scroll to position [73, 0]
